Goal: Transaction & Acquisition: Purchase product/service

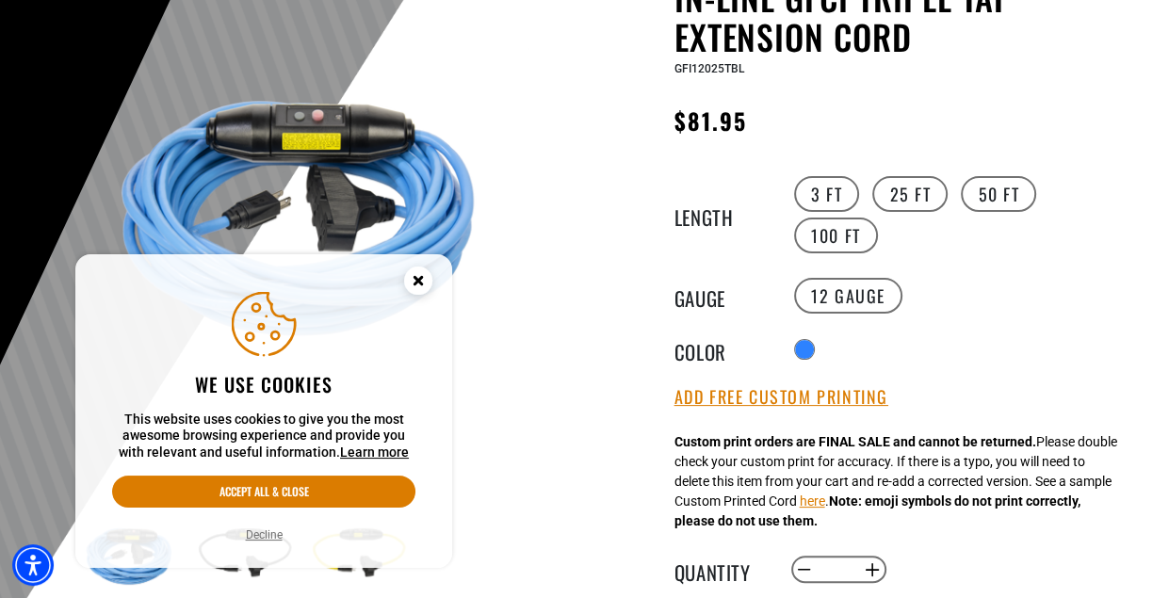
click at [412, 278] on circle "Cookie Consent" at bounding box center [418, 281] width 28 height 28
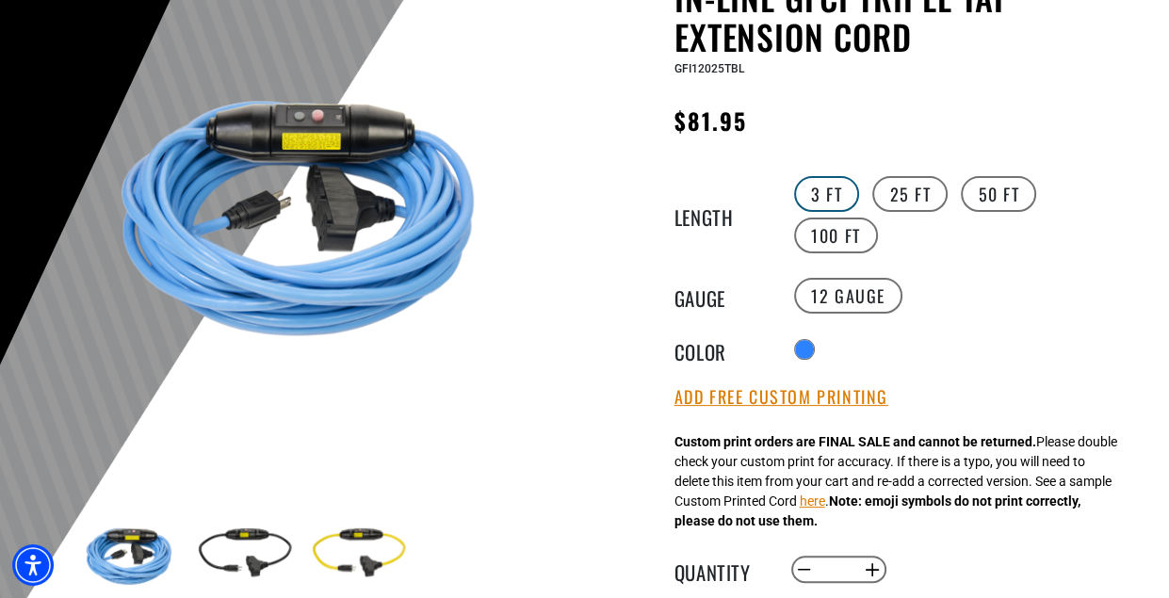
click at [831, 192] on label "3 FT" at bounding box center [826, 194] width 65 height 36
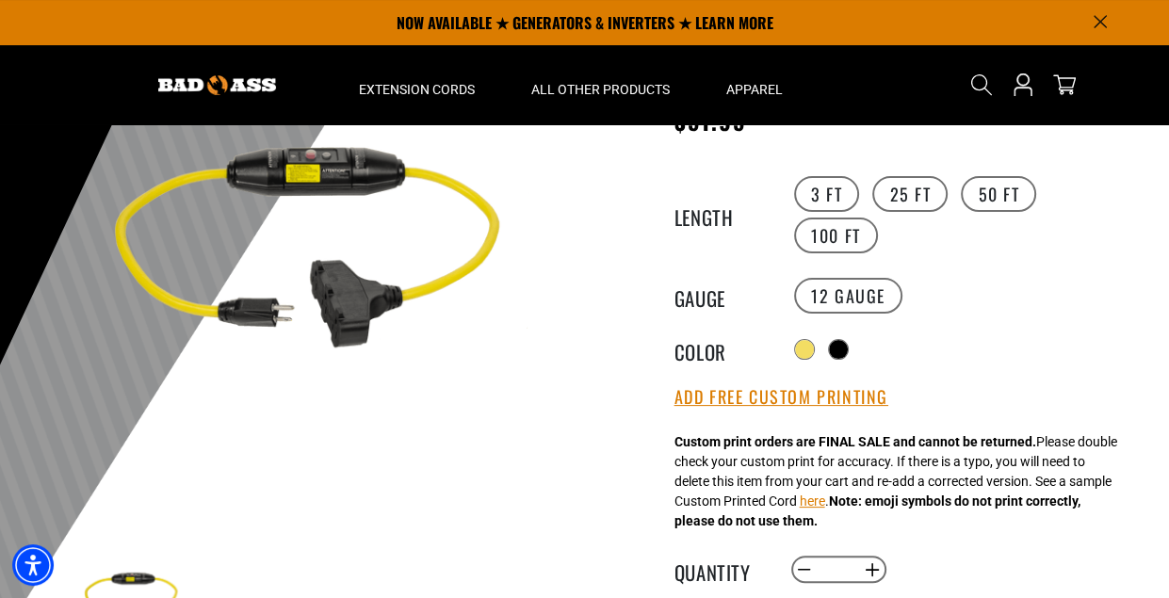
scroll to position [151, 0]
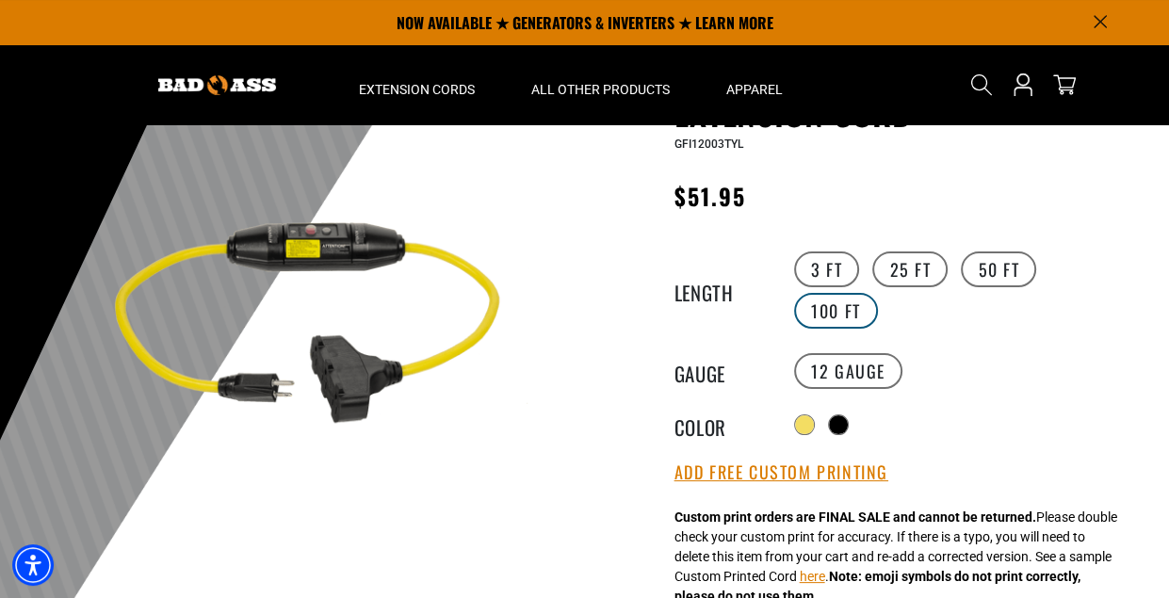
click at [878, 293] on label "100 FT" at bounding box center [836, 311] width 84 height 36
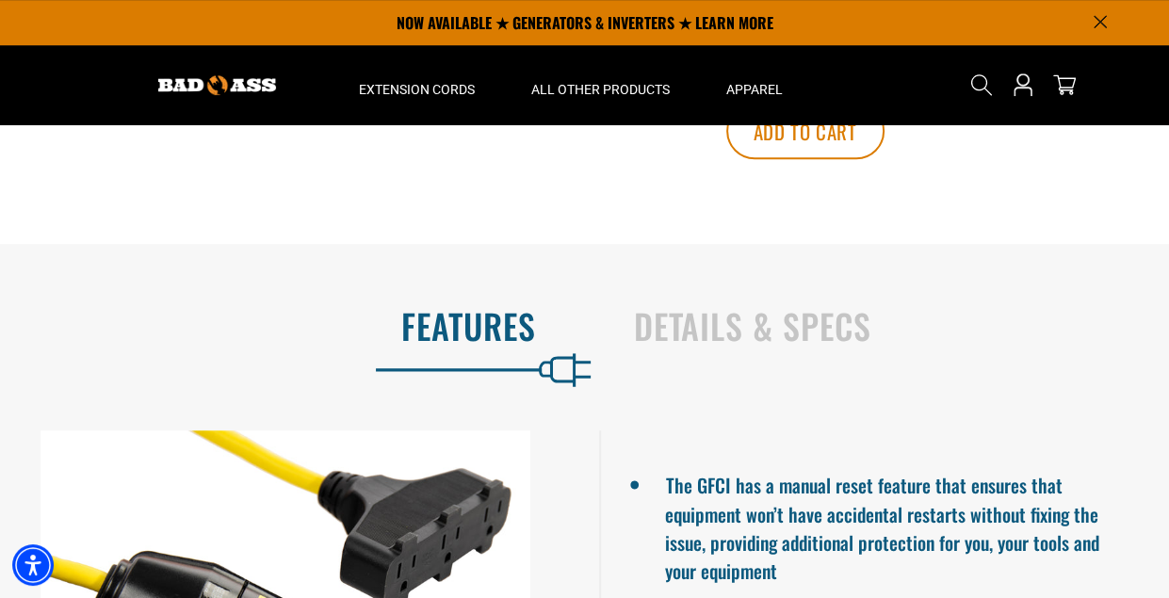
scroll to position [754, 0]
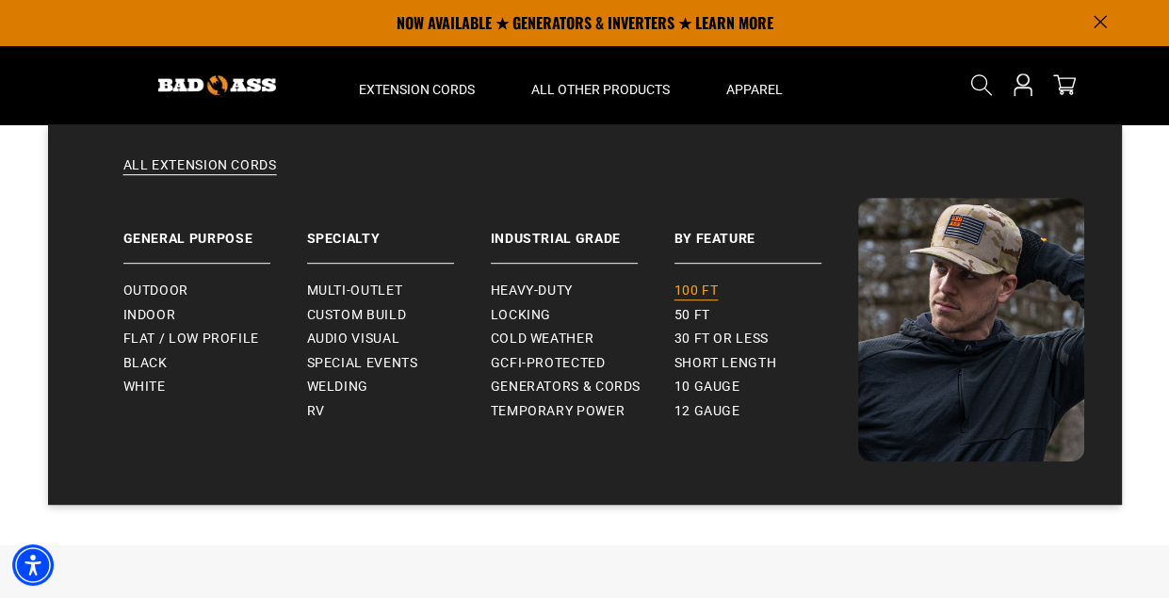
click at [705, 285] on span "100 ft" at bounding box center [696, 291] width 44 height 17
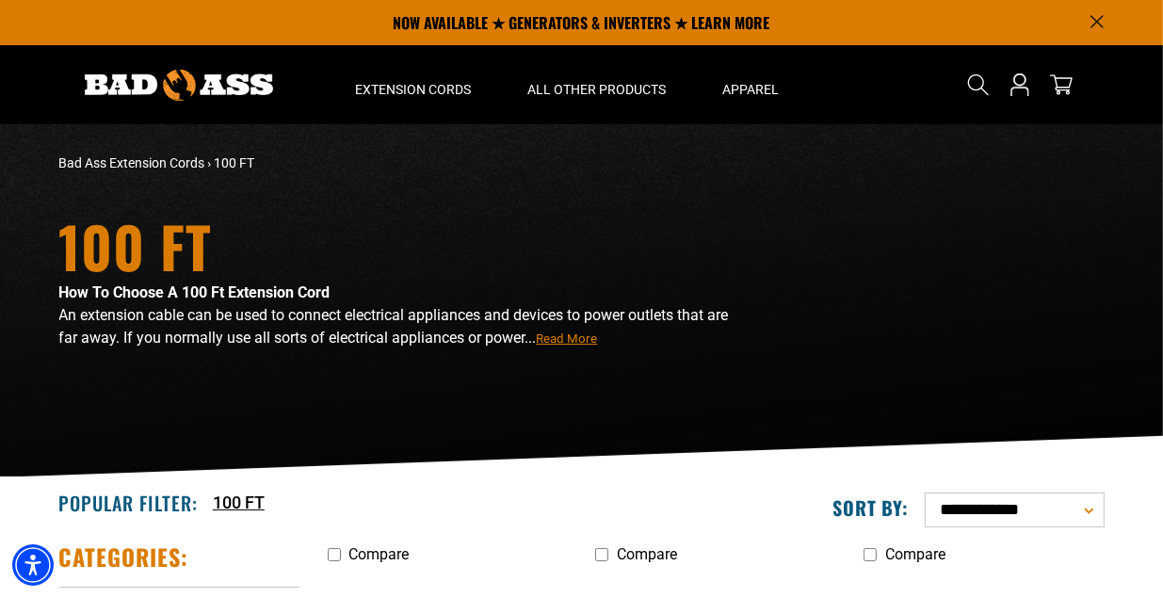
drag, startPoint x: 588, startPoint y: 349, endPoint x: 607, endPoint y: 171, distance: 178.1
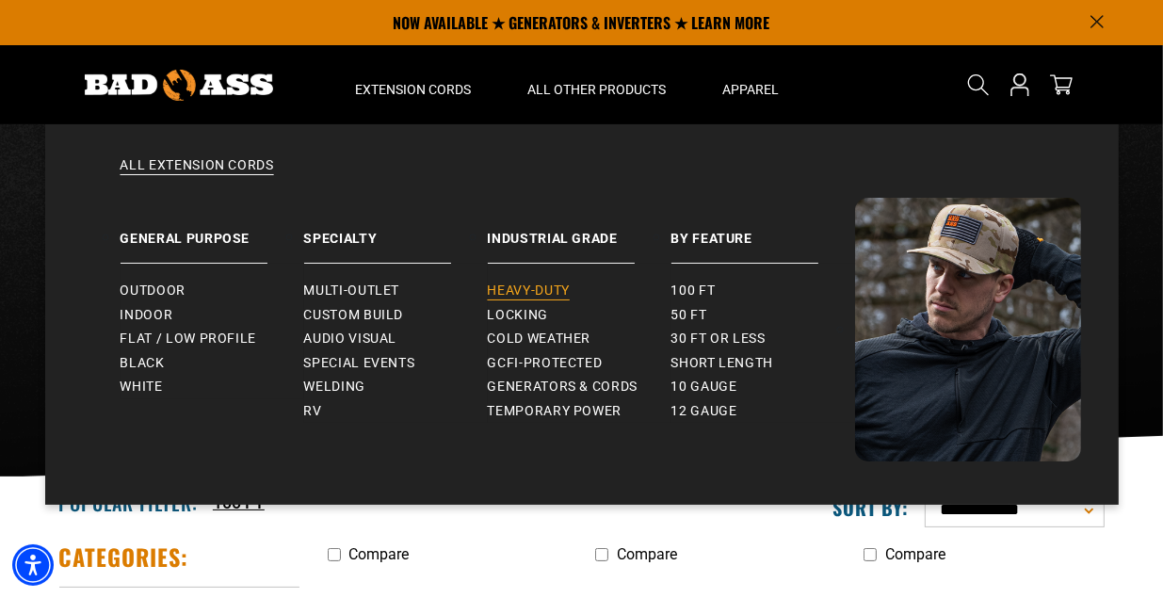
click at [520, 285] on span "Heavy-Duty" at bounding box center [529, 291] width 82 height 17
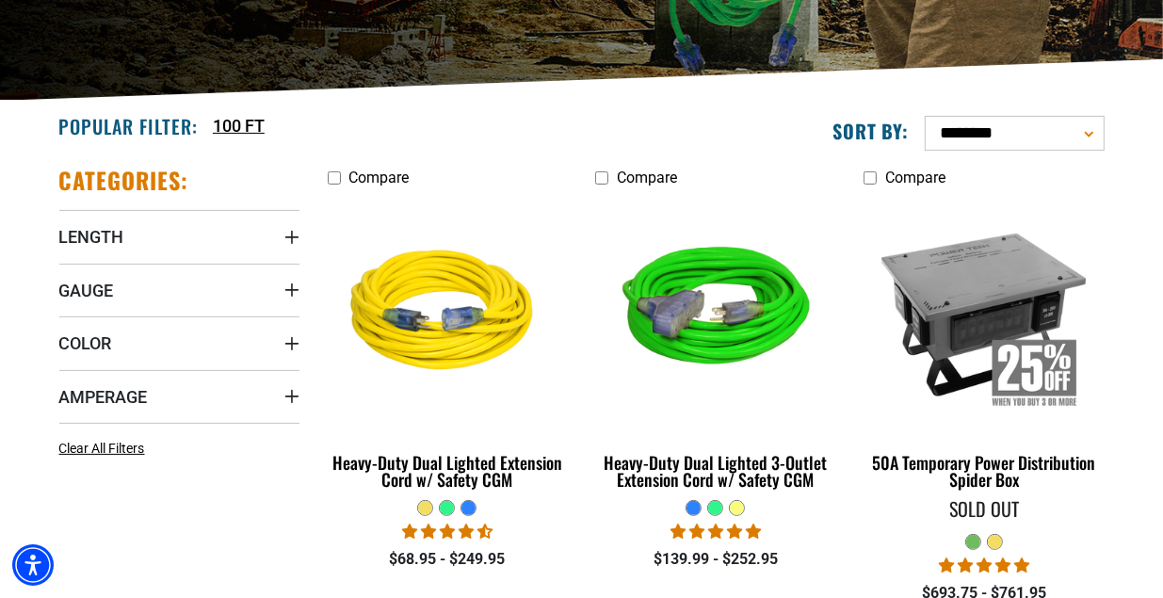
scroll to position [301, 0]
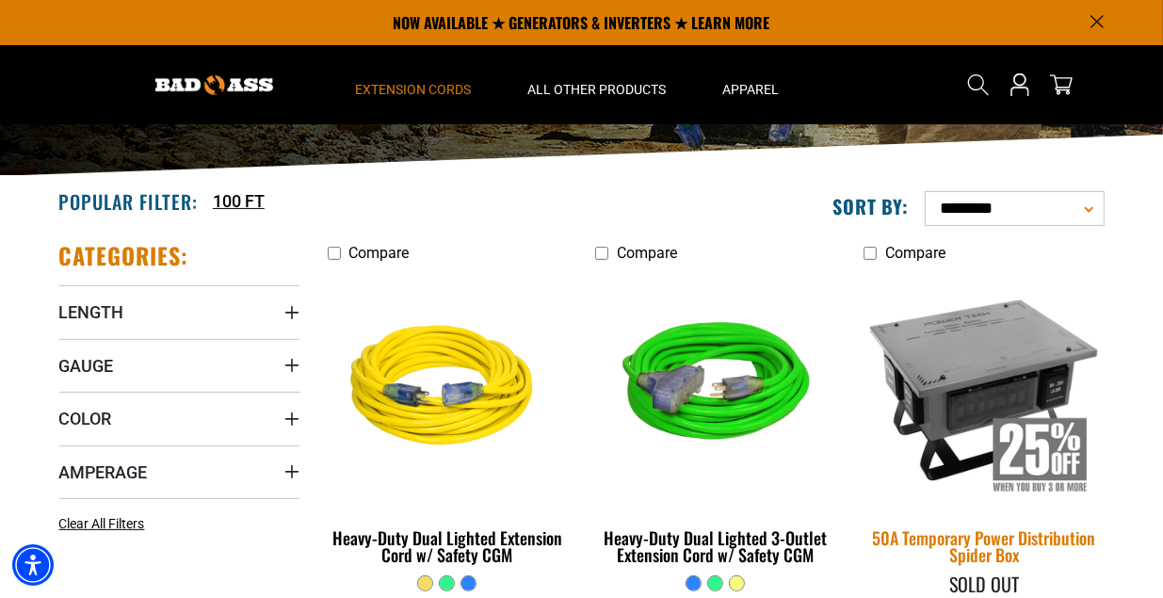
click at [980, 401] on img at bounding box center [984, 388] width 264 height 241
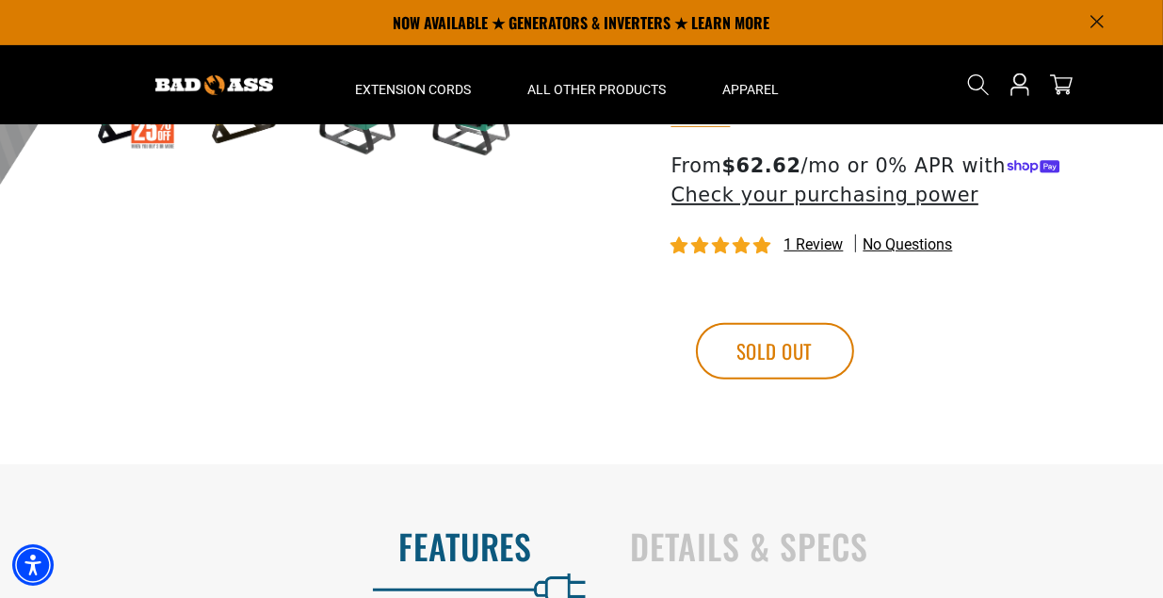
scroll to position [829, 0]
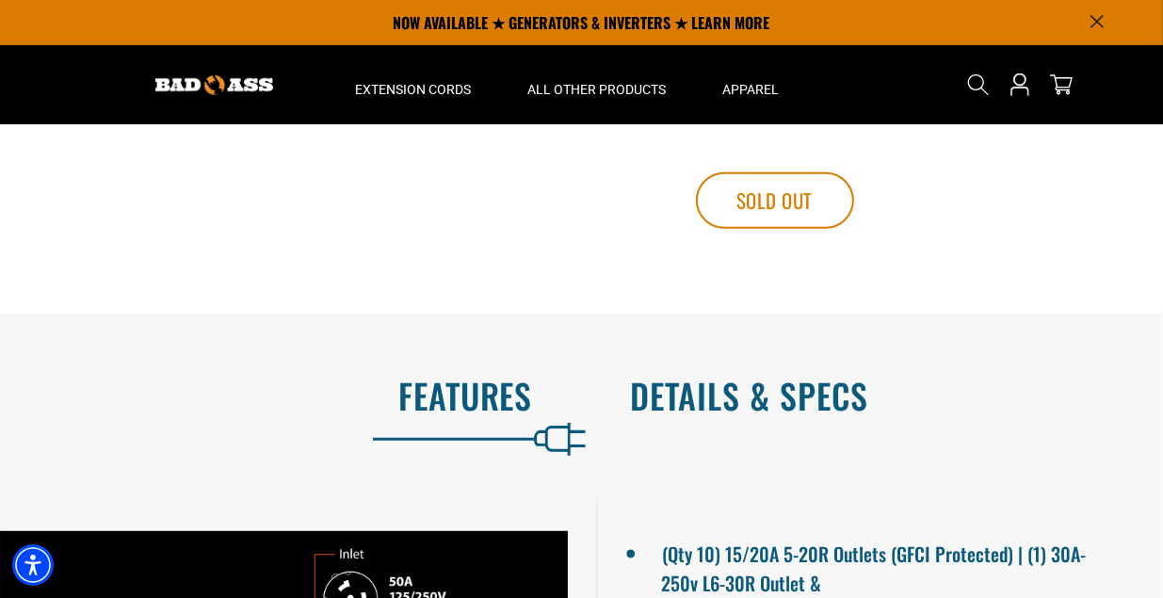
click at [703, 388] on h2 "Details & Specs" at bounding box center [878, 396] width 494 height 40
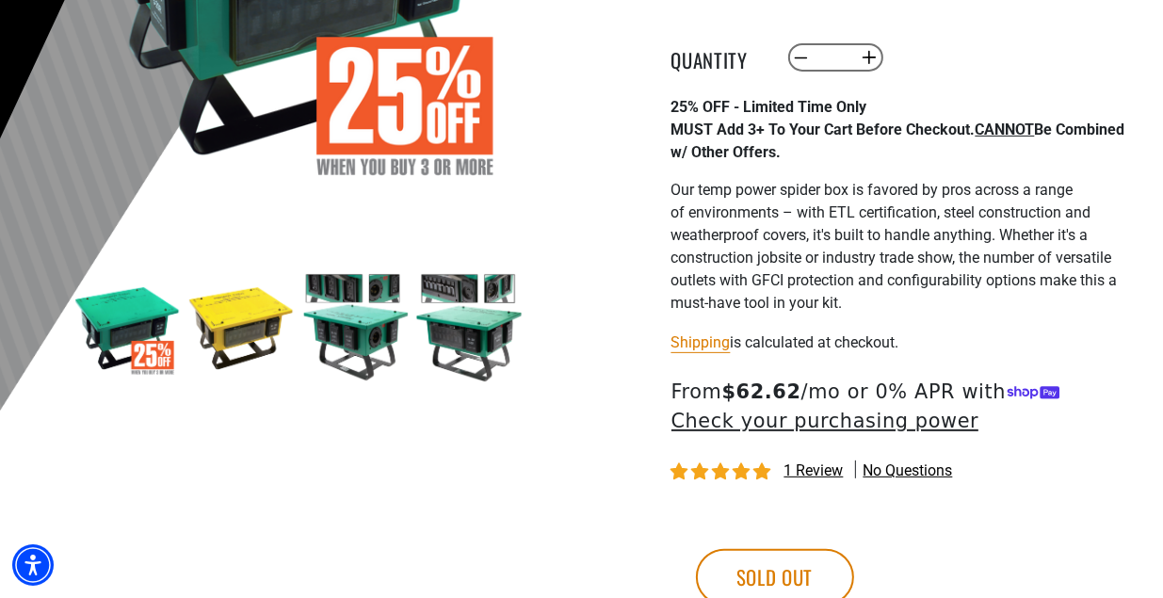
scroll to position [301, 0]
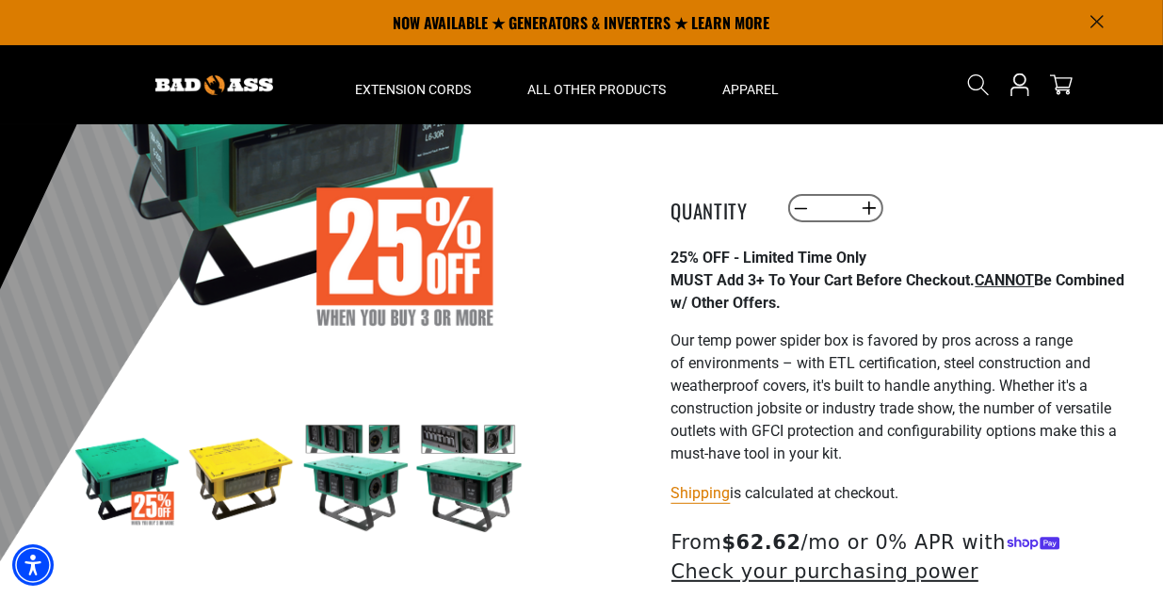
click at [251, 486] on img at bounding box center [240, 478] width 109 height 109
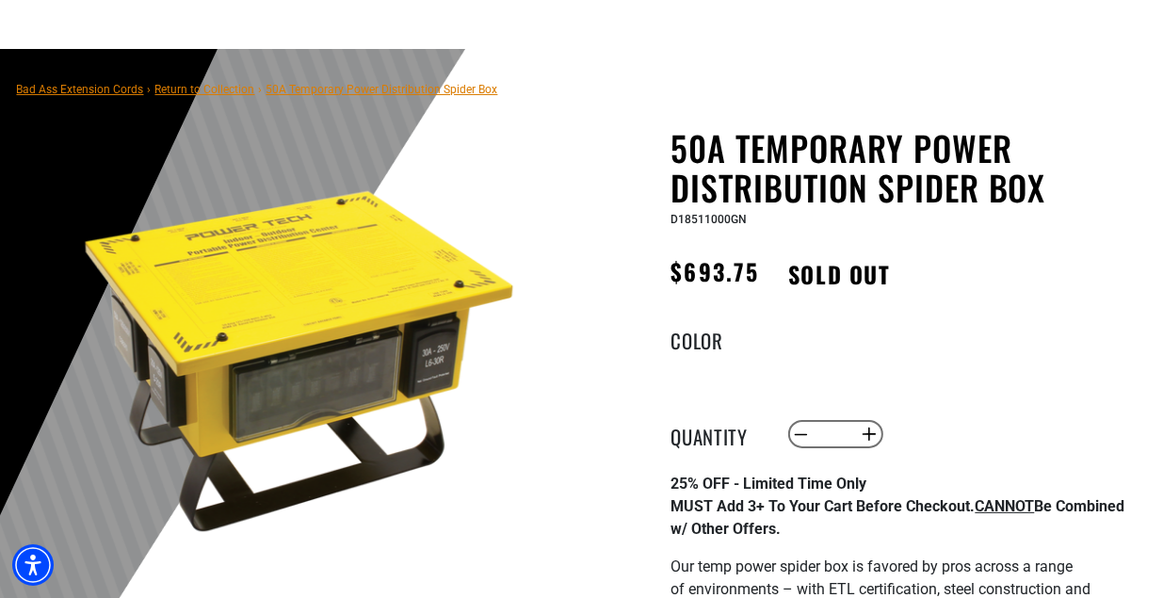
scroll to position [151, 0]
